Goal: Information Seeking & Learning: Find contact information

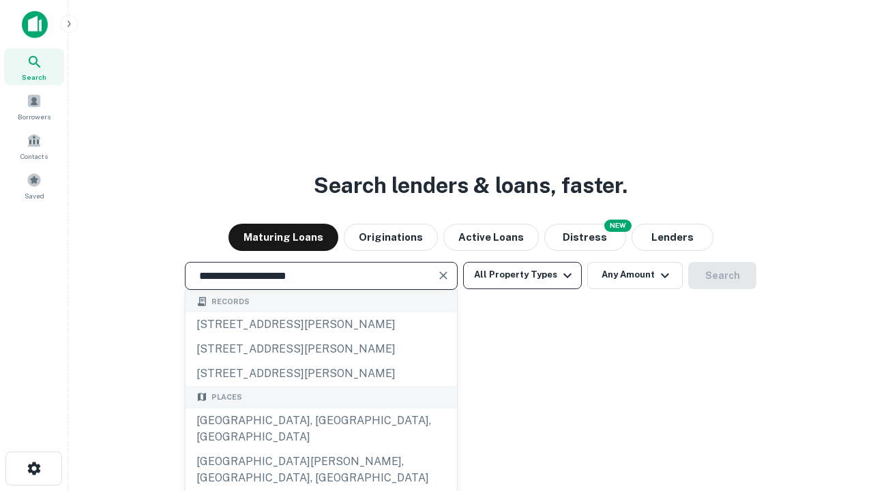
click at [321, 450] on div "[GEOGRAPHIC_DATA], [GEOGRAPHIC_DATA], [GEOGRAPHIC_DATA]" at bounding box center [322, 429] width 272 height 41
click at [523, 275] on button "All Property Types" at bounding box center [522, 275] width 119 height 27
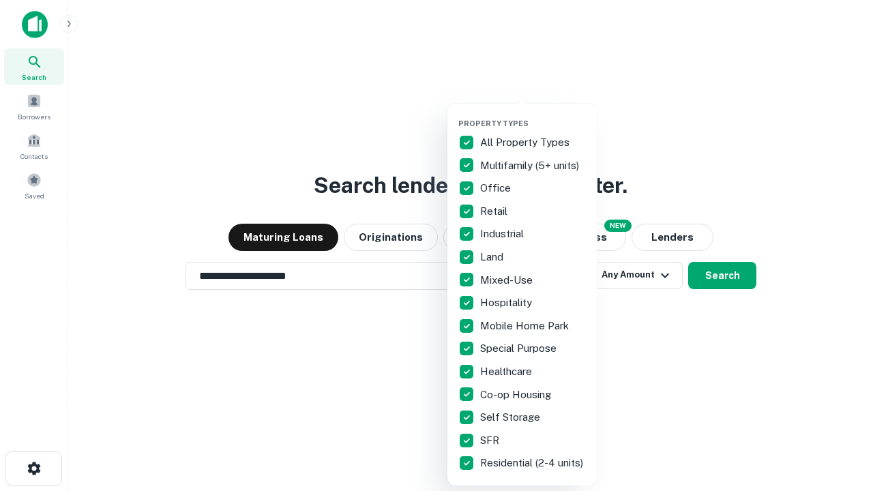
type input "**********"
click at [534, 115] on button "button" at bounding box center [533, 115] width 150 height 1
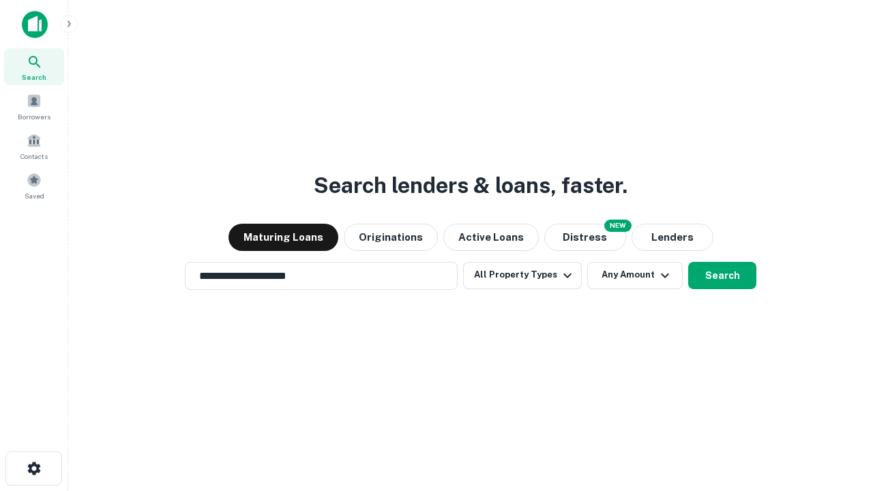
scroll to position [21, 0]
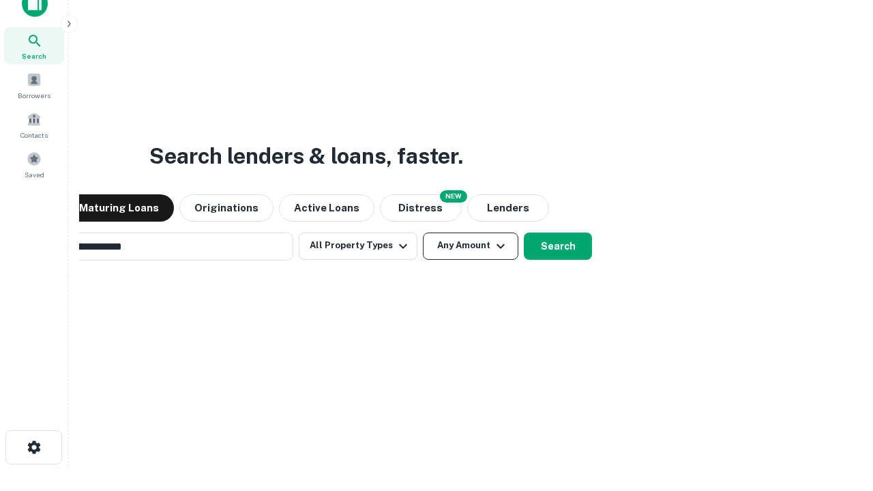
click at [423, 233] on button "Any Amount" at bounding box center [471, 246] width 96 height 27
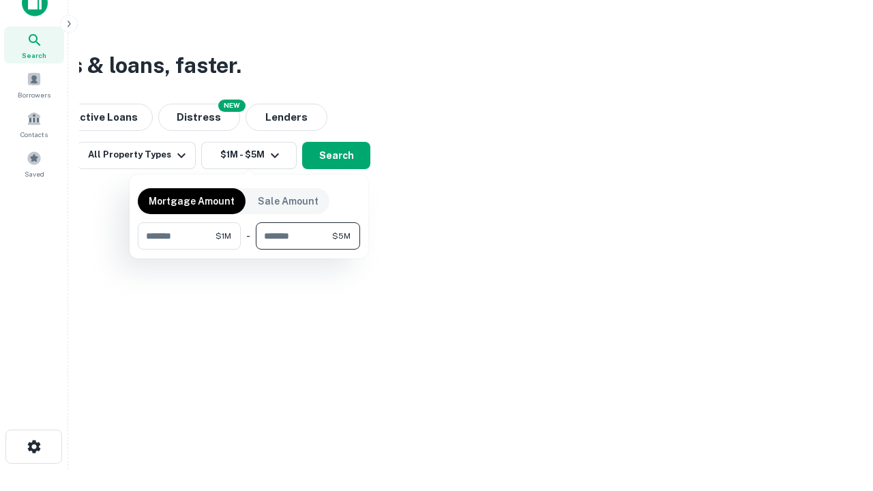
type input "*******"
click at [249, 250] on button "button" at bounding box center [249, 250] width 222 height 1
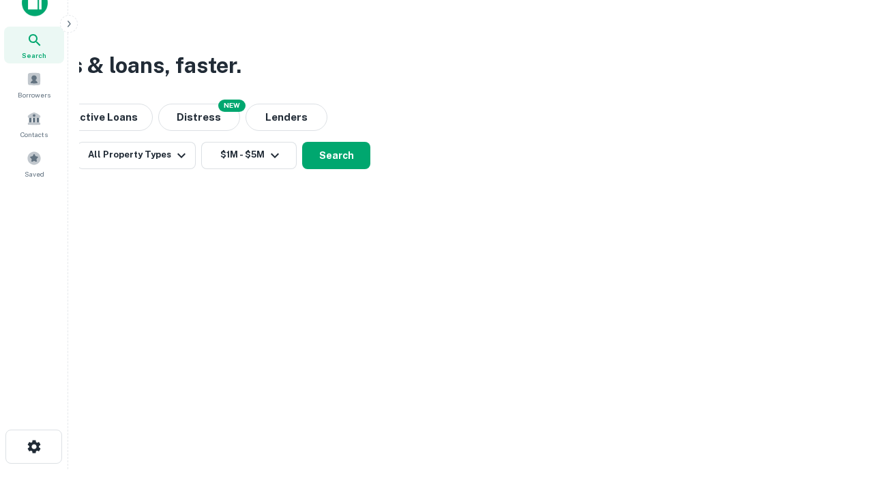
scroll to position [8, 252]
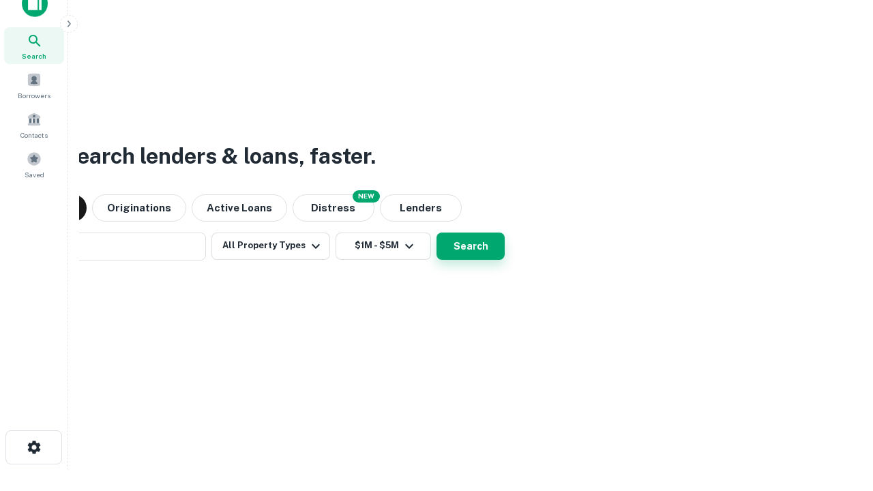
click at [437, 233] on button "Search" at bounding box center [471, 246] width 68 height 27
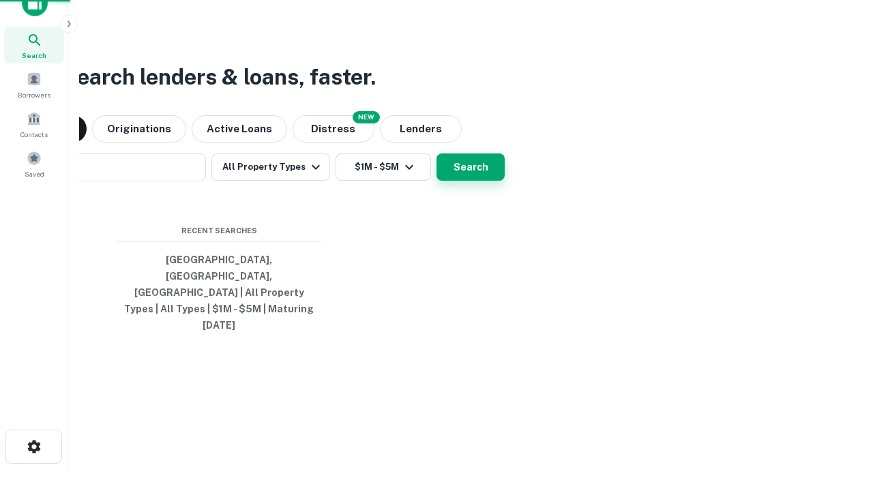
scroll to position [36, 386]
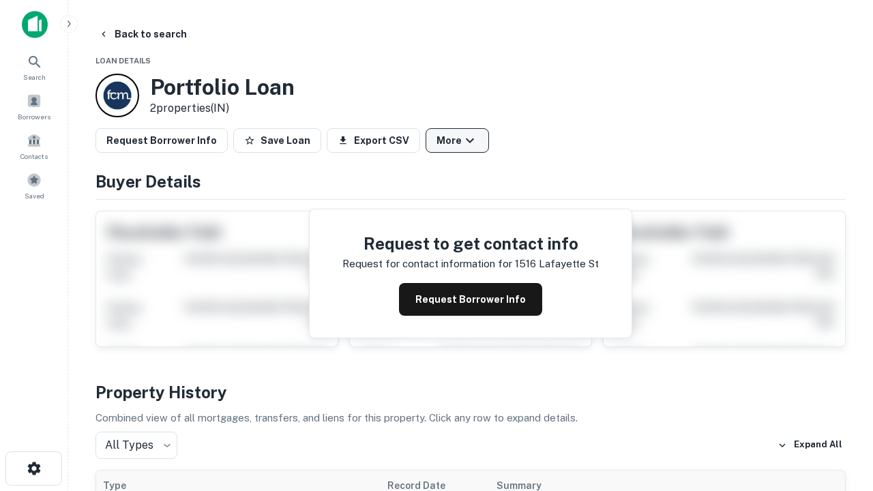
click at [457, 141] on button "More" at bounding box center [457, 140] width 63 height 25
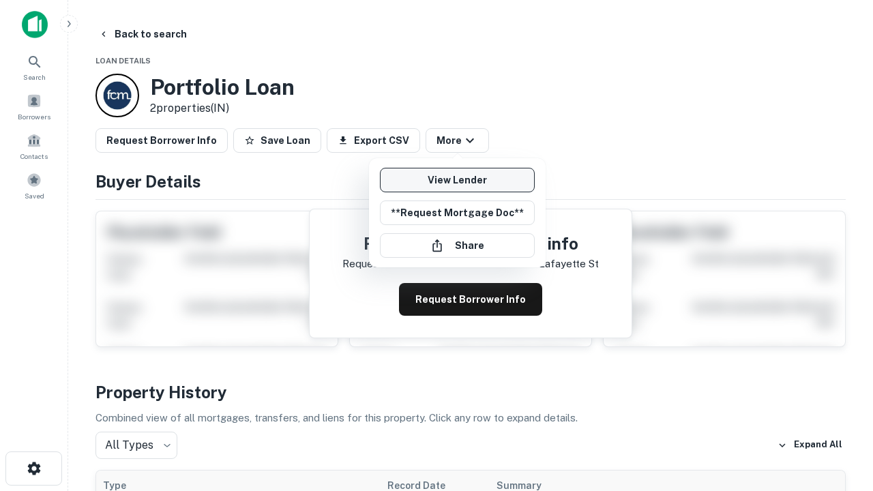
click at [457, 180] on link "View Lender" at bounding box center [457, 180] width 155 height 25
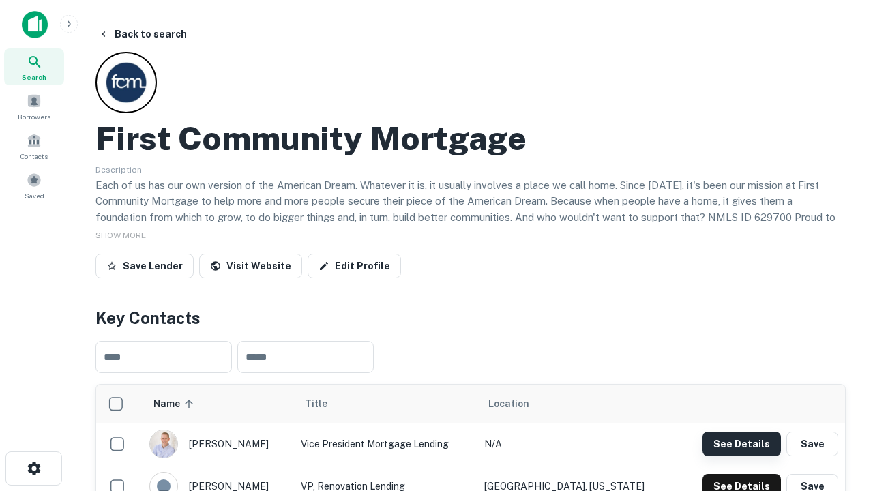
click at [742, 443] on button "See Details" at bounding box center [742, 444] width 78 height 25
click at [33, 469] on icon "button" at bounding box center [34, 469] width 16 height 16
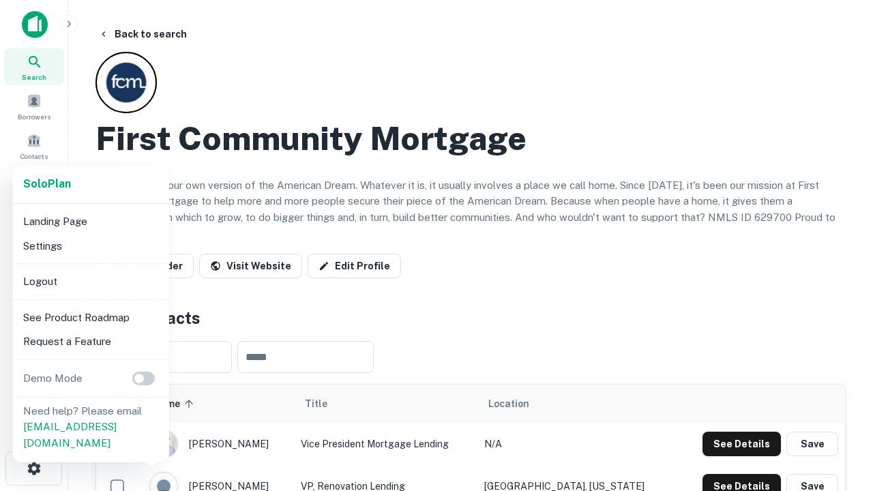
click at [90, 281] on li "Logout" at bounding box center [91, 281] width 146 height 25
